Goal: Find specific page/section: Find specific page/section

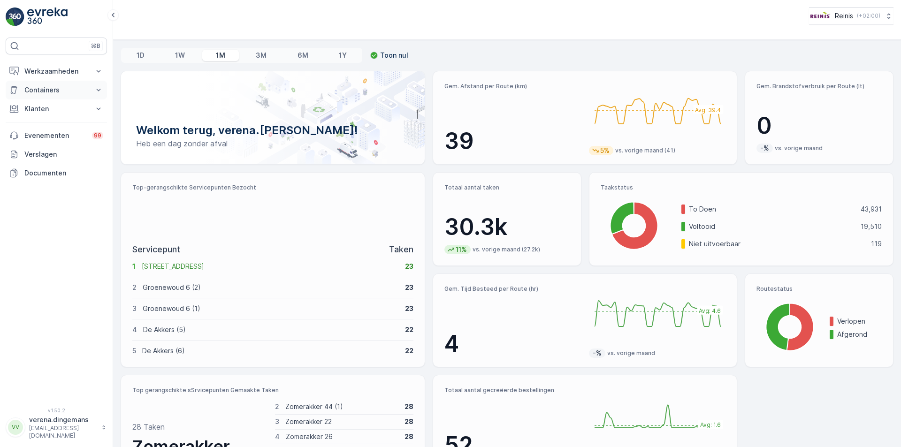
click at [49, 99] on button "Containers" at bounding box center [56, 90] width 101 height 19
click at [62, 76] on p "Werkzaamheden" at bounding box center [56, 71] width 64 height 9
click at [43, 130] on p "Cockpit" at bounding box center [36, 126] width 24 height 9
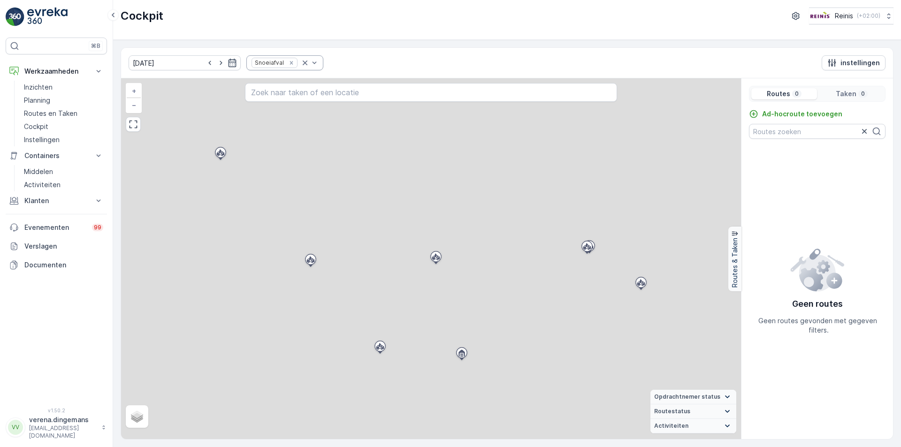
click at [300, 68] on div at bounding box center [309, 63] width 19 height 14
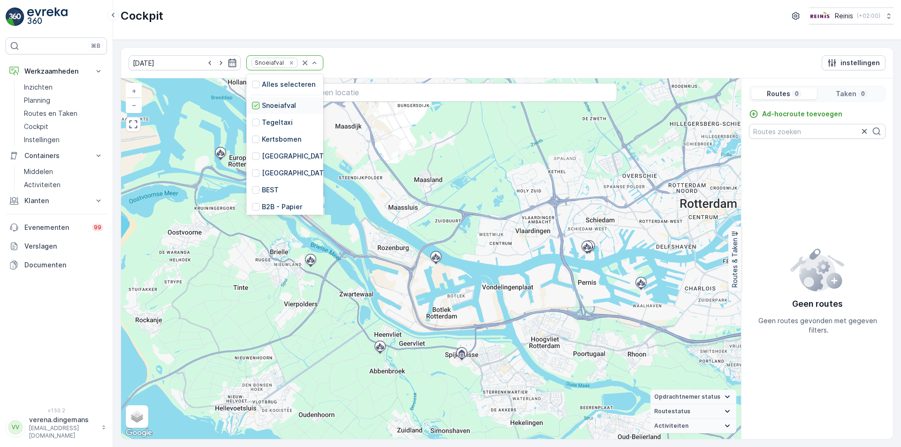
click at [253, 106] on icon at bounding box center [256, 105] width 7 height 7
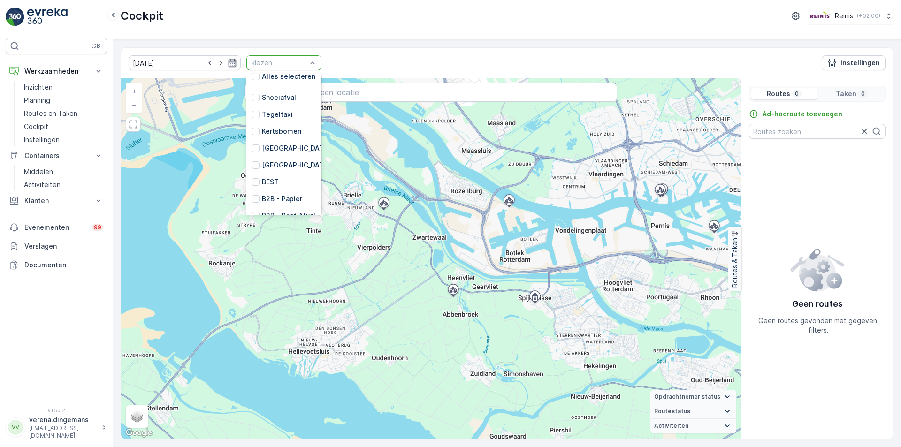
scroll to position [3, 0]
click at [252, 151] on div at bounding box center [256, 153] width 8 height 8
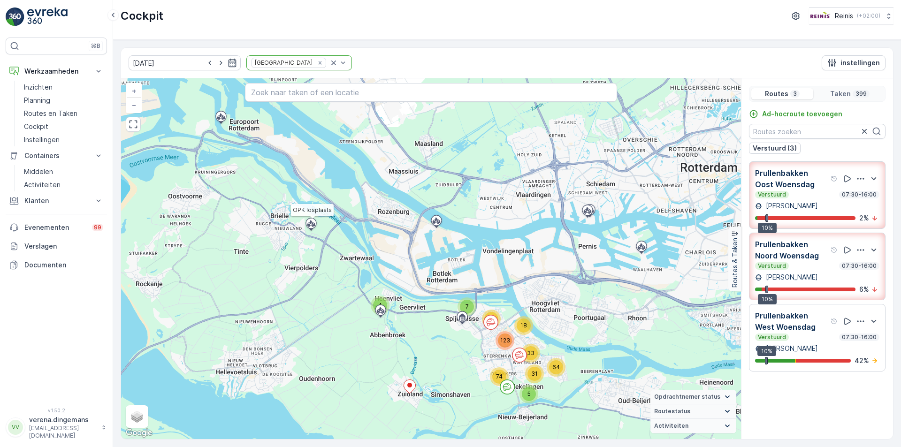
click at [835, 200] on div "Prullenbakken Oost Woensdag Verstuurd 07:30-16:00 [PERSON_NAME] 10% 2 %" at bounding box center [817, 195] width 124 height 55
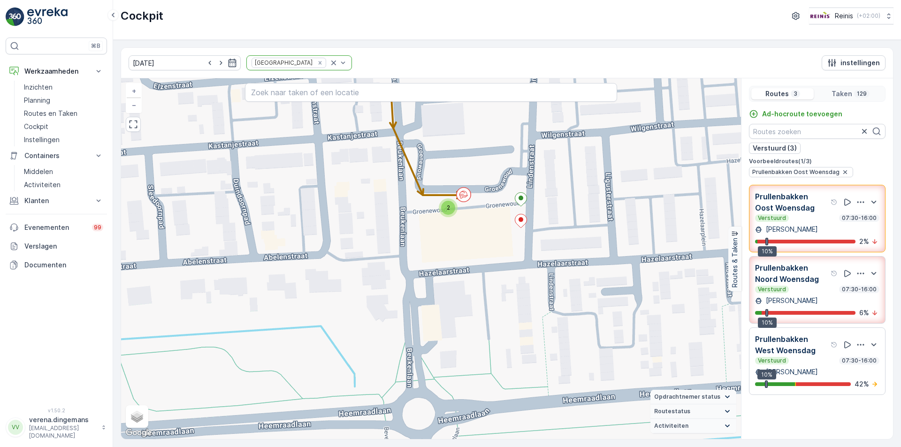
drag, startPoint x: 283, startPoint y: 195, endPoint x: 411, endPoint y: 240, distance: 135.9
click at [411, 240] on div "2 3 3 2 6 2 2 2 2 + − Satelliet stappenplan Terrein Hybride Leaflet Sneltoetsen…" at bounding box center [431, 258] width 620 height 361
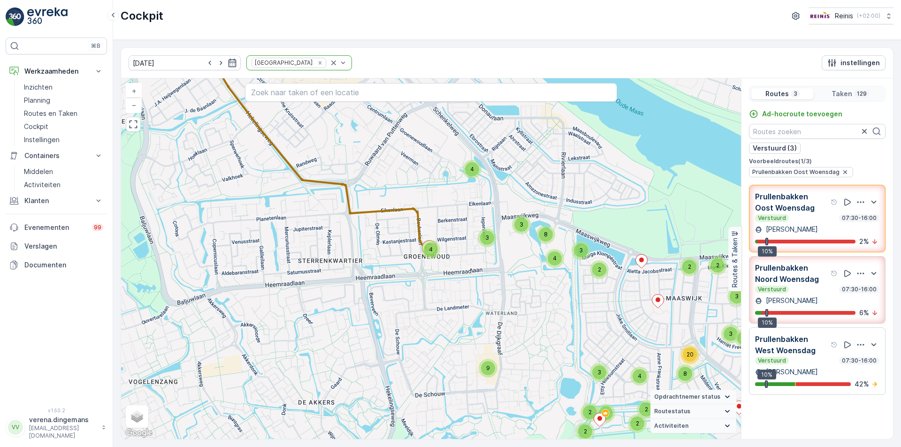
click at [815, 220] on div "Verstuurd 07:30-16:00" at bounding box center [817, 219] width 124 height 8
